Goal: Information Seeking & Learning: Learn about a topic

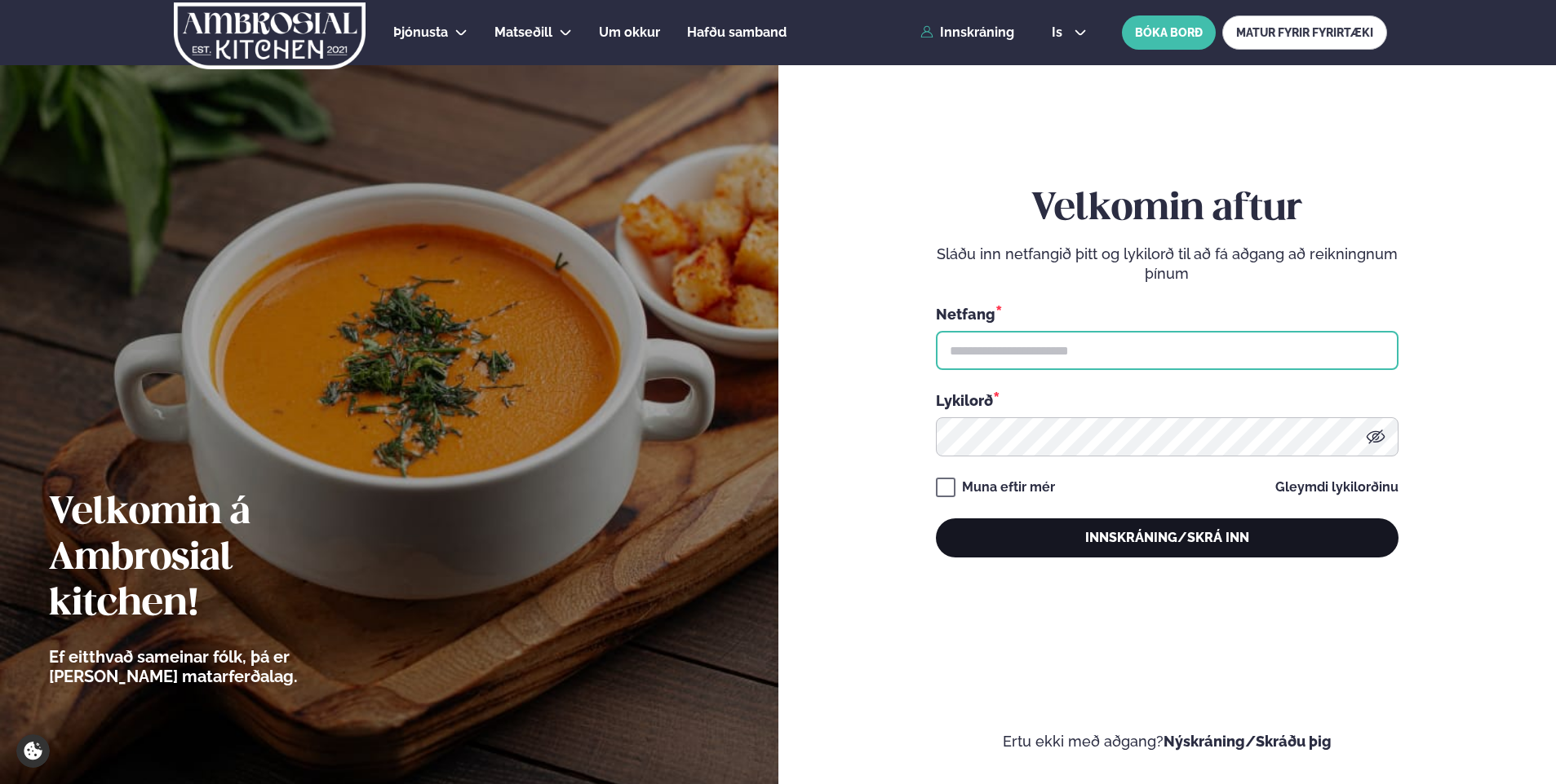
type input "**********"
click at [1158, 536] on button "Innskráning/Skrá inn" at bounding box center [1167, 538] width 462 height 39
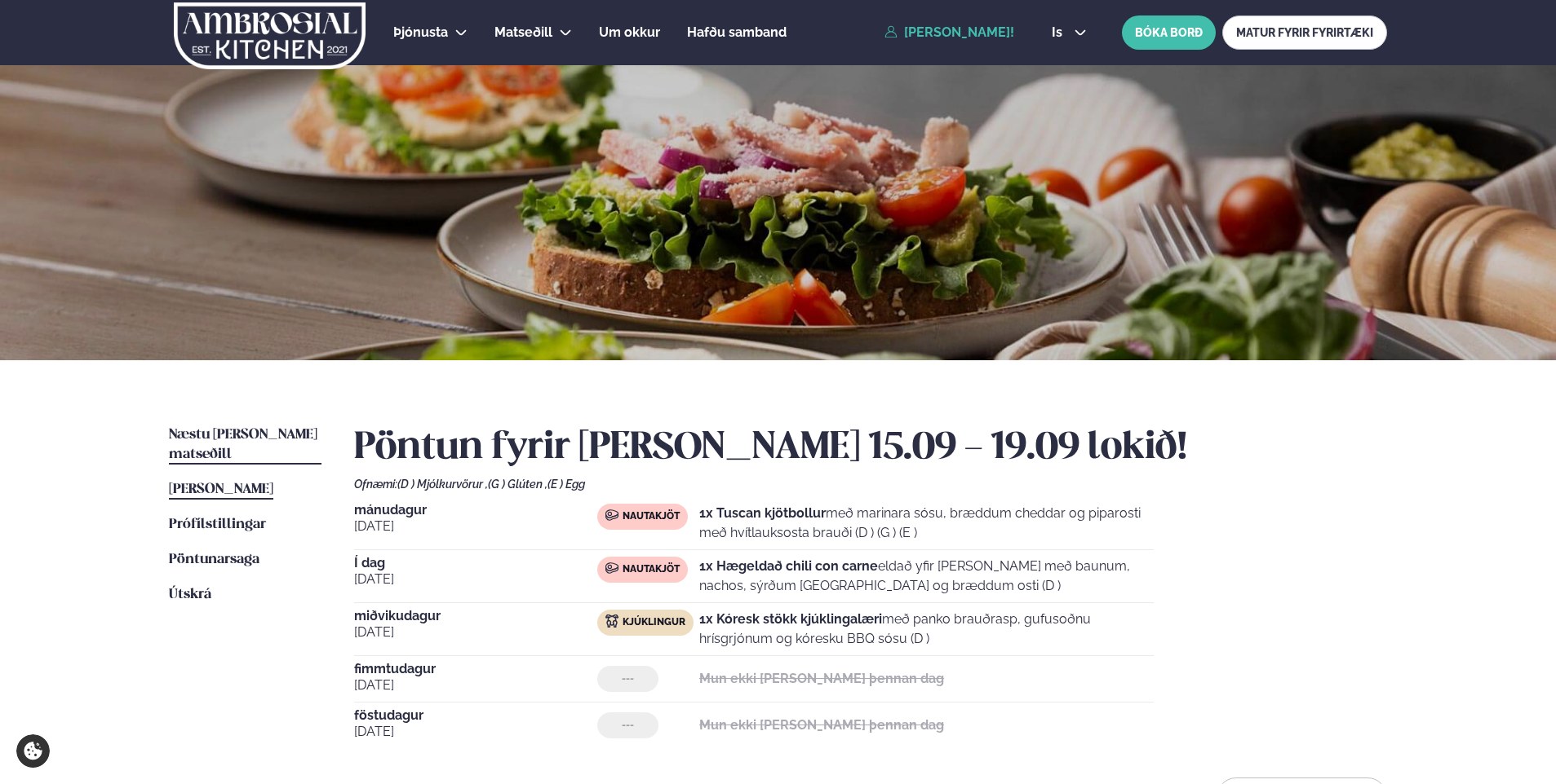
click at [257, 440] on span "Næstu [PERSON_NAME] matseðill" at bounding box center [243, 444] width 149 height 33
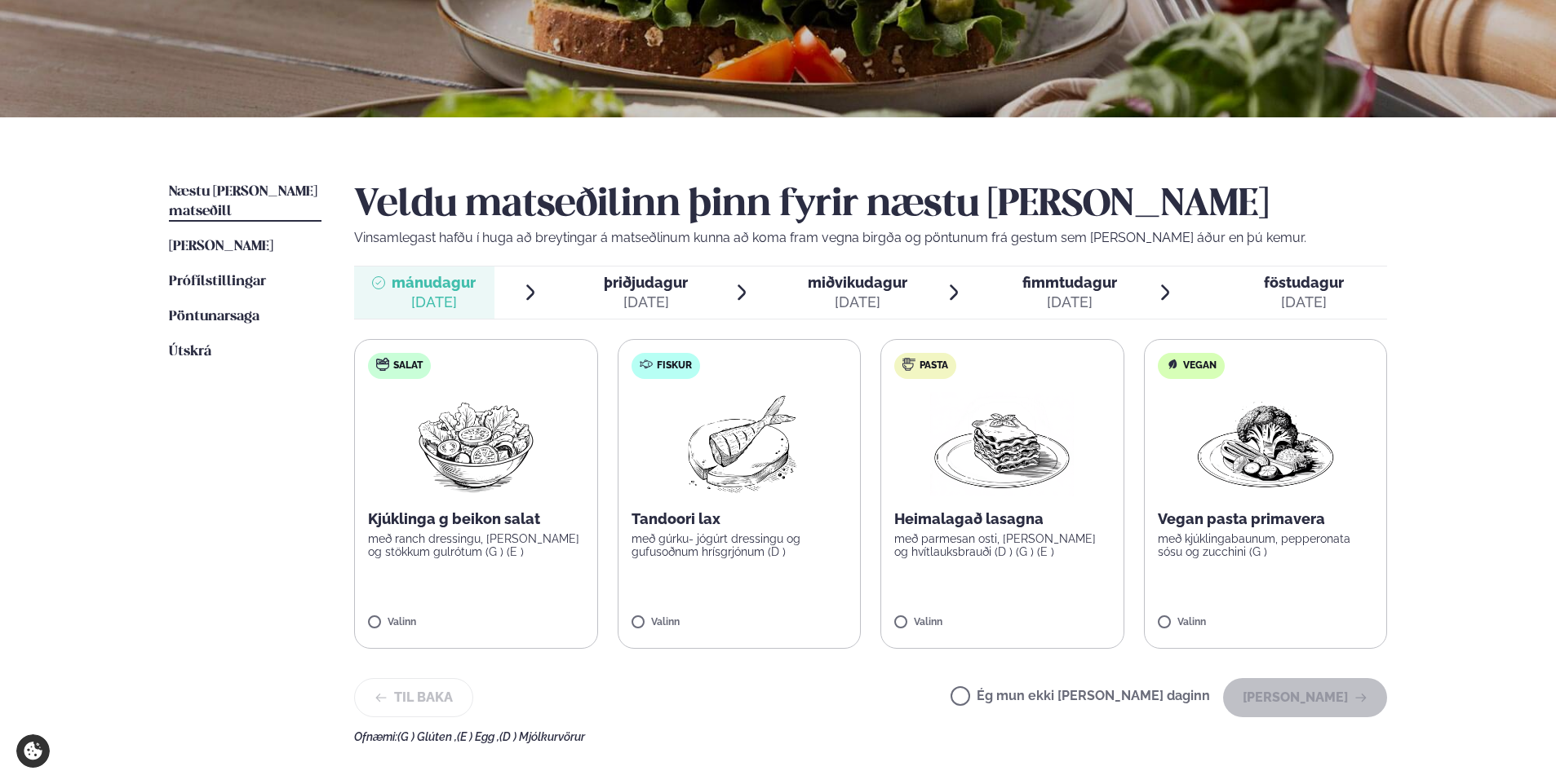
scroll to position [245, 0]
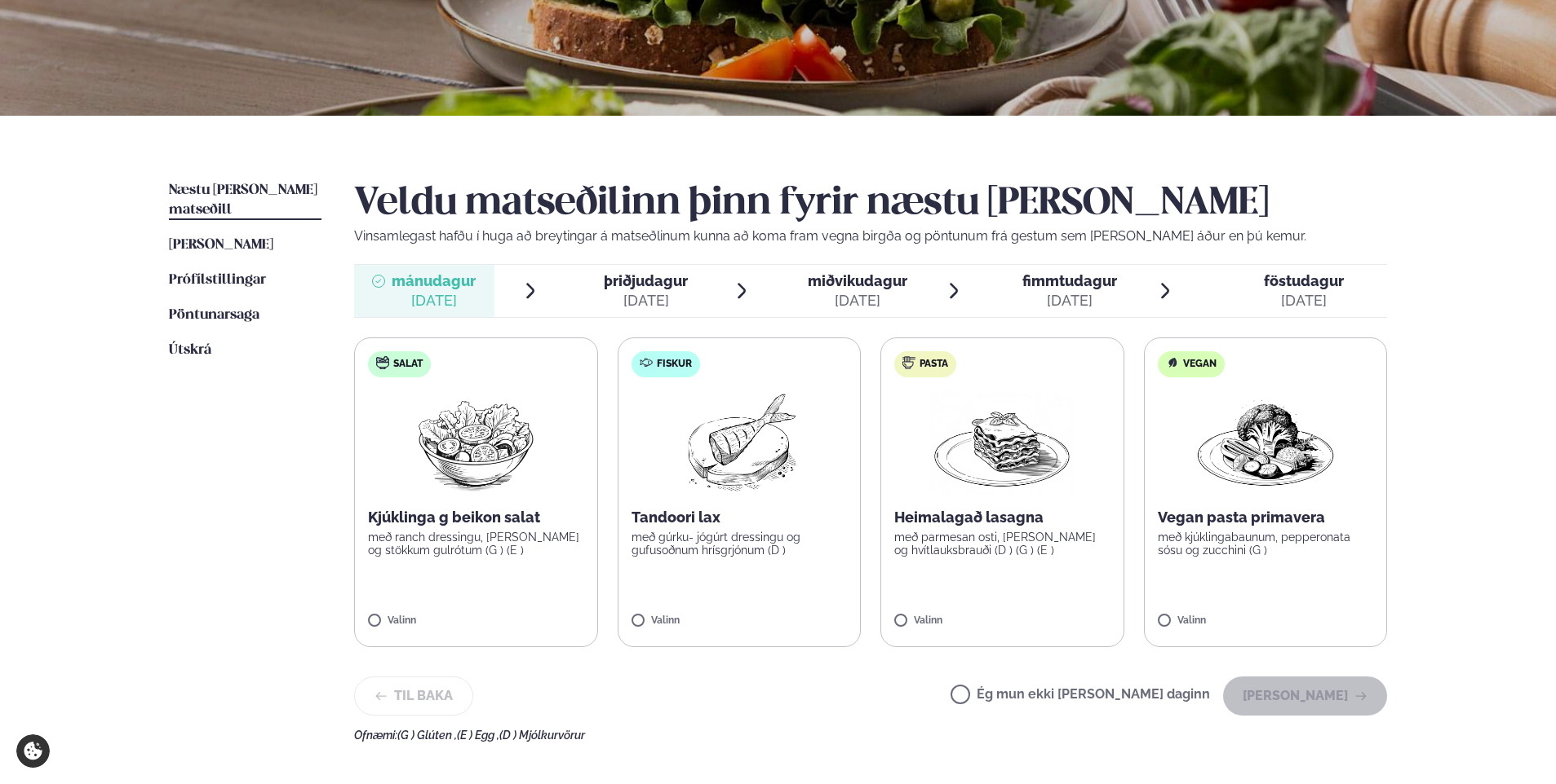
click at [642, 286] on span "þriðjudagur" at bounding box center [645, 281] width 84 height 17
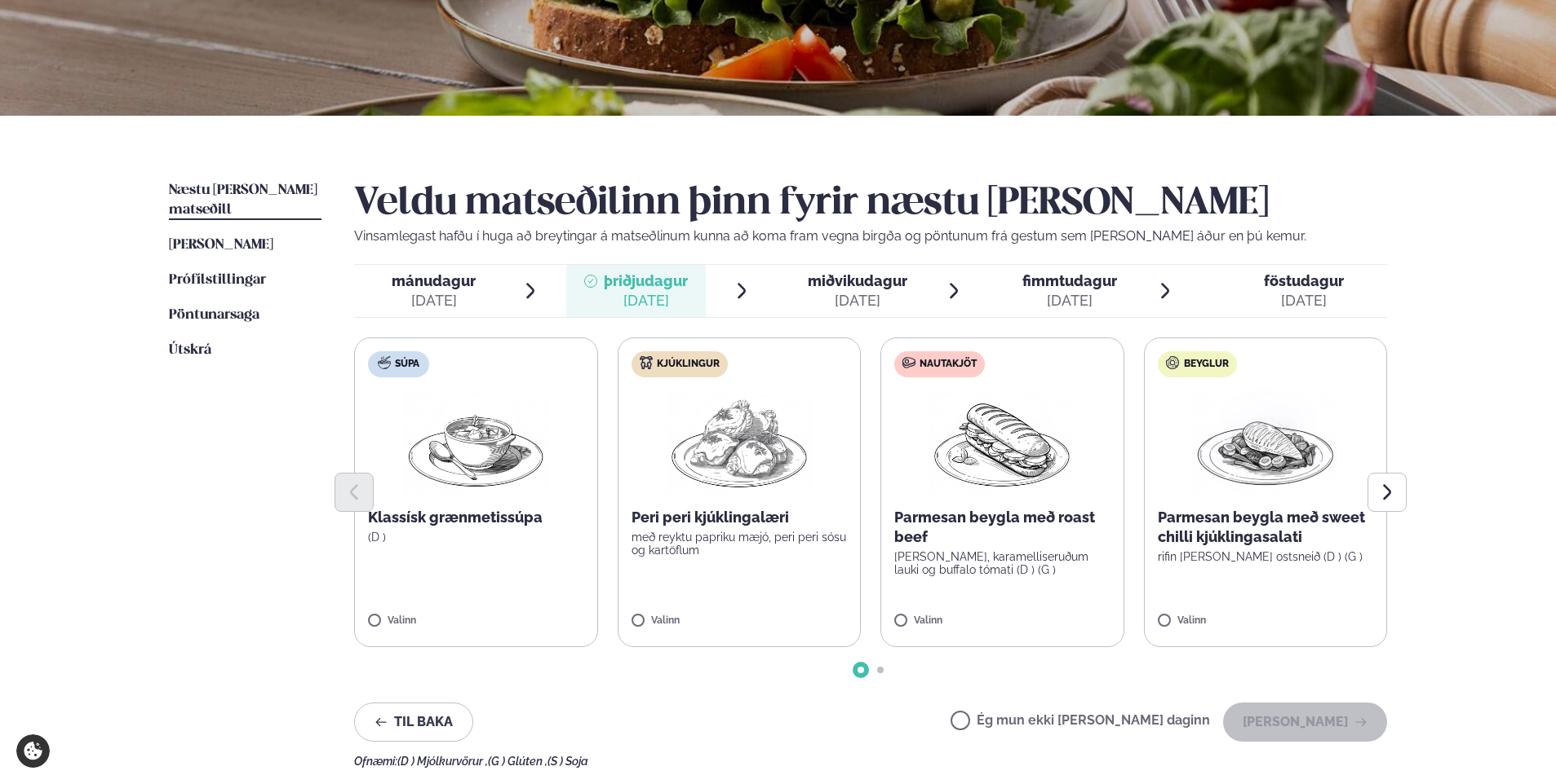
click at [845, 289] on span "miðvikudagur" at bounding box center [857, 281] width 99 height 17
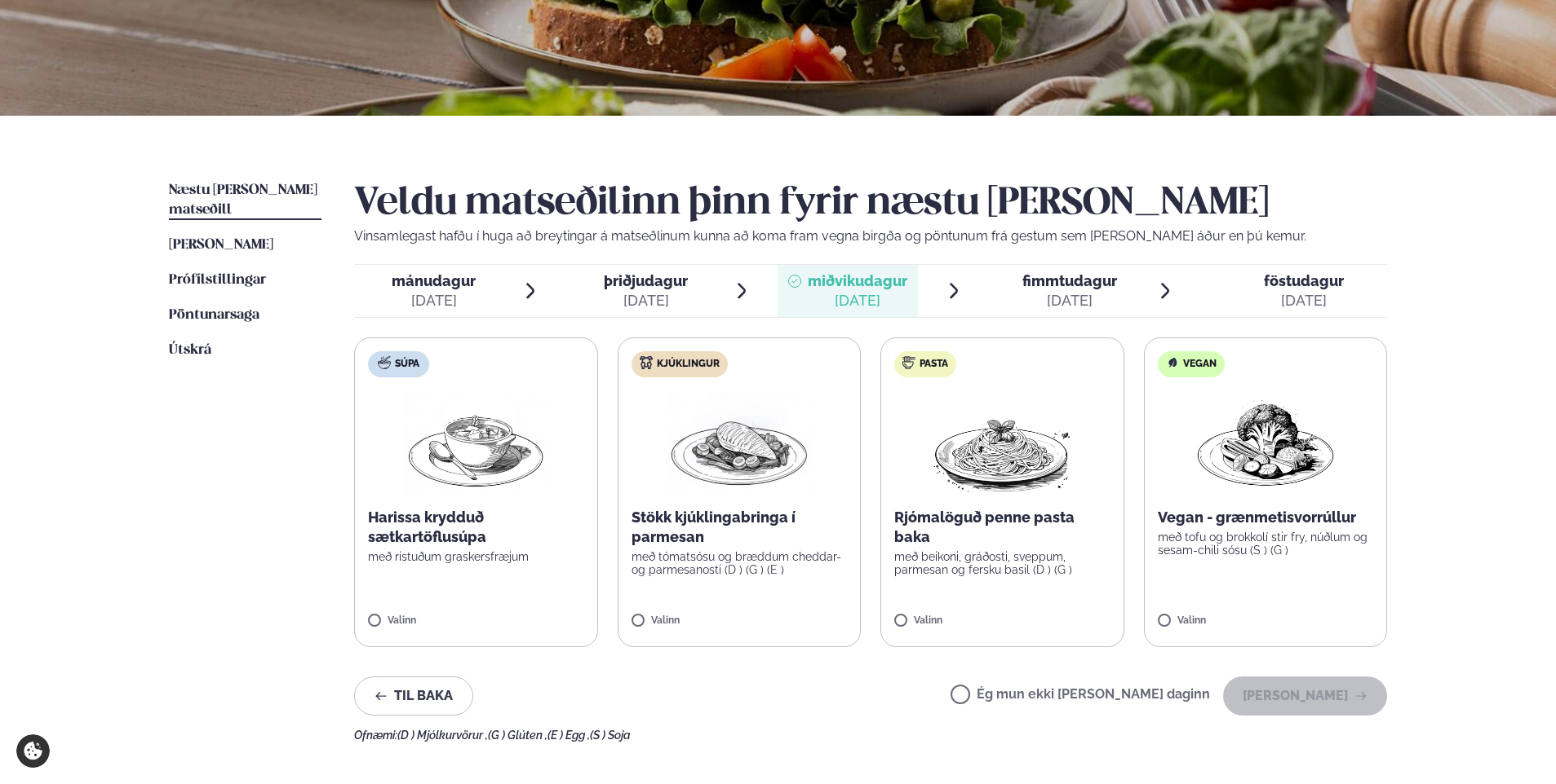
click at [1080, 278] on span "fimmtudagur" at bounding box center [1070, 281] width 95 height 17
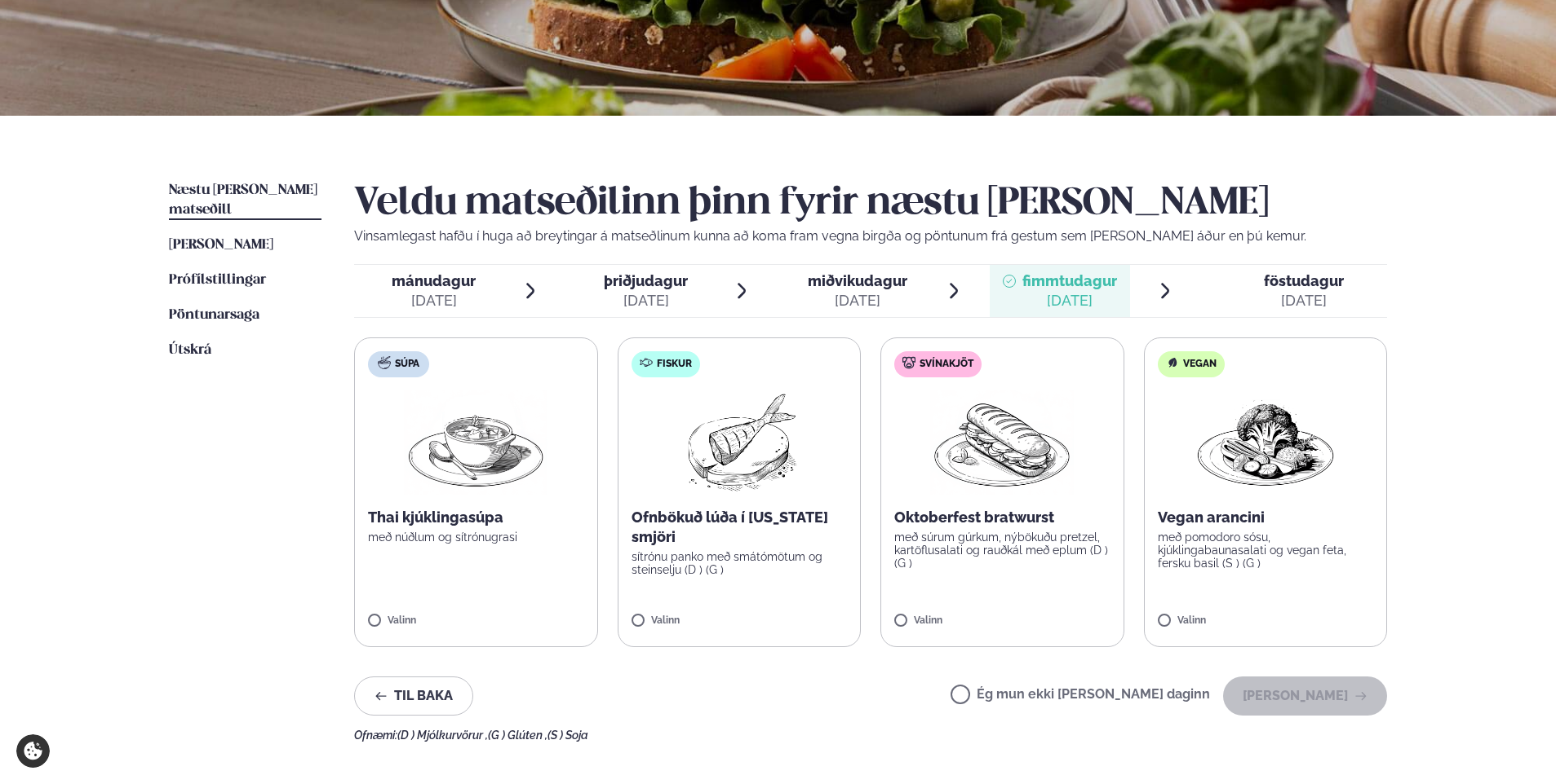
click at [1266, 279] on span "föstudagur" at bounding box center [1303, 281] width 80 height 17
